Goal: Information Seeking & Learning: Learn about a topic

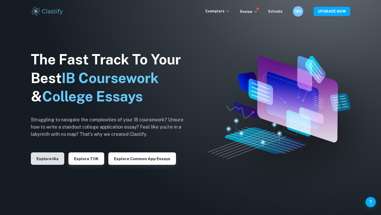
click at [52, 159] on button "Explore IAs" at bounding box center [47, 159] width 33 height 12
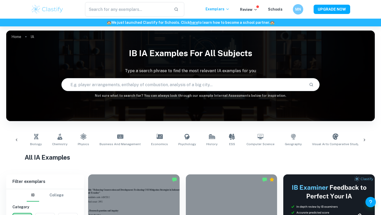
scroll to position [0, 42]
click at [285, 83] on input "text" at bounding box center [183, 85] width 243 height 15
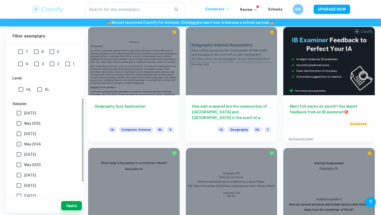
scroll to position [53, 0]
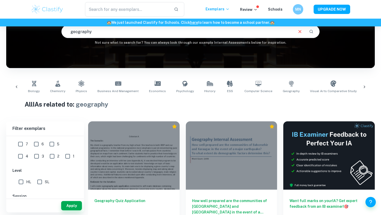
drag, startPoint x: 103, startPoint y: 34, endPoint x: 36, endPoint y: 31, distance: 67.5
click at [36, 32] on div "IB IA examples for all subjects Type a search phrase to find the most relevant …" at bounding box center [190, 18] width 369 height 53
type input "D"
type input "CBD"
